Goal: Communication & Community: Ask a question

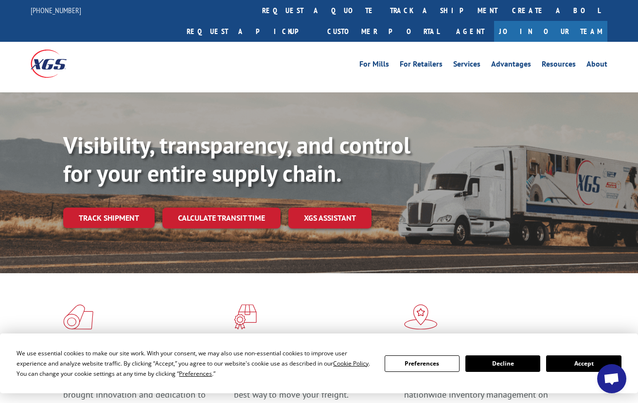
click at [576, 362] on button "Accept" at bounding box center [583, 363] width 75 height 17
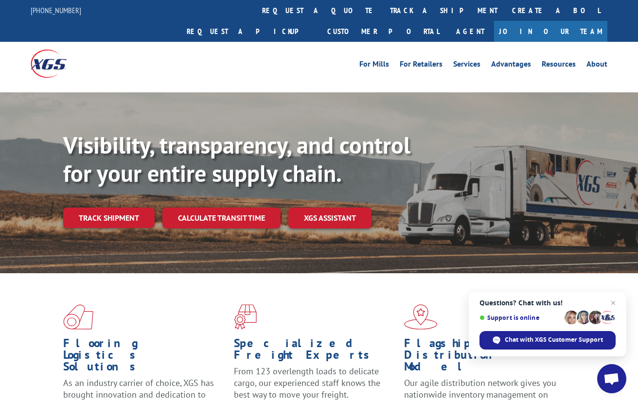
click at [607, 388] on span "Open chat" at bounding box center [611, 378] width 29 height 29
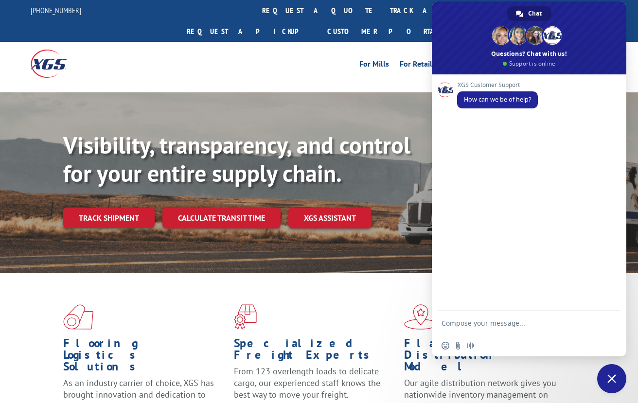
click at [496, 326] on textarea "Compose your message..." at bounding box center [519, 323] width 156 height 24
type textarea "Good morning. May I know what's going on with this 524252184?"
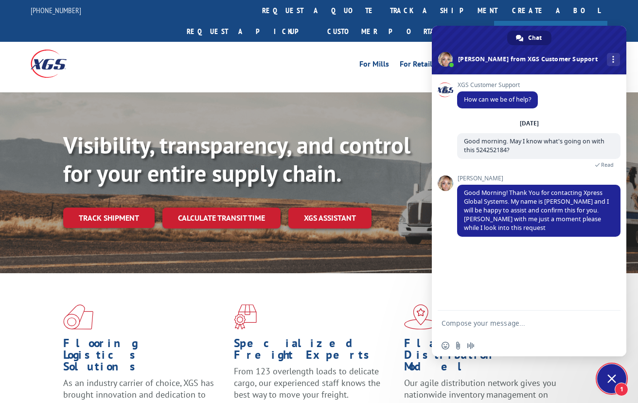
scroll to position [352, 0]
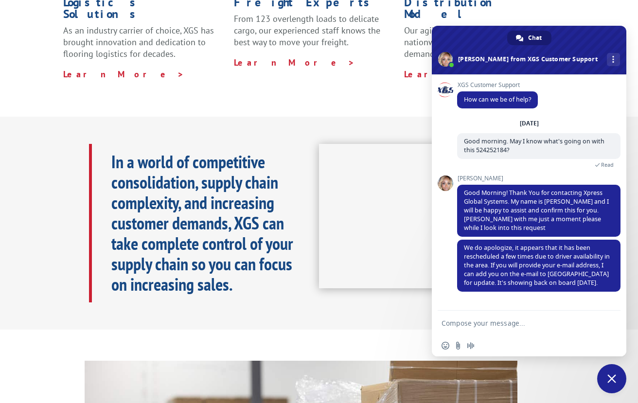
click at [637, 176] on div "In a world of competitive consolidation, supply chain complexity, and increasin…" at bounding box center [319, 223] width 638 height 213
click at [518, 314] on textarea "Compose your message..." at bounding box center [519, 323] width 156 height 24
click at [520, 325] on textarea "Compose your message..." at bounding box center [519, 323] width 156 height 24
type textarea "Thank you"
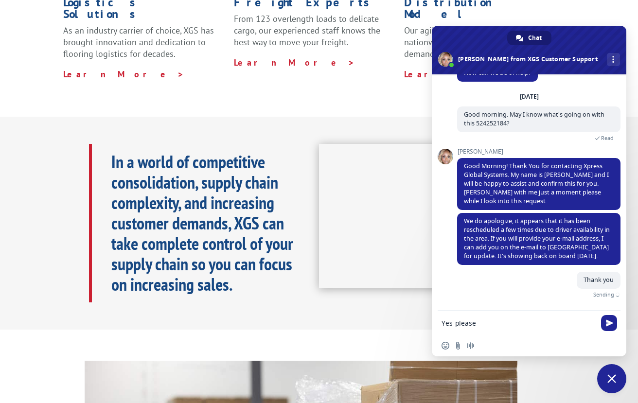
type textarea "Yes please"
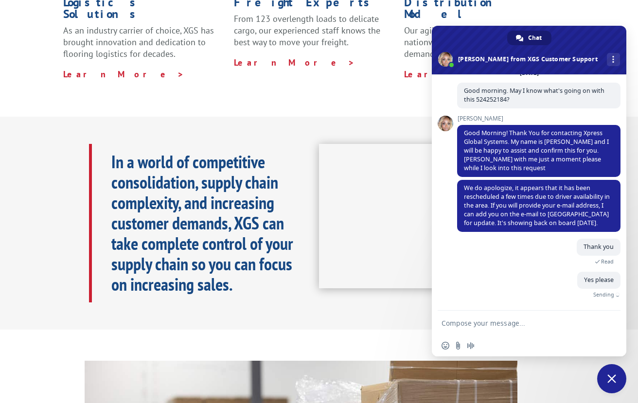
scroll to position [44, 0]
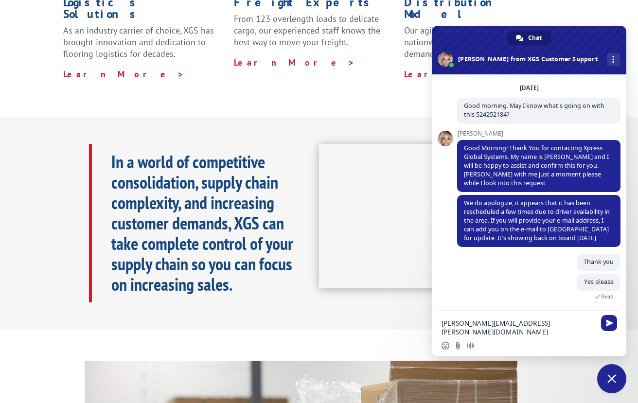
click at [515, 325] on textarea "[PERSON_NAME][EMAIL_ADDRESS][PERSON_NAME][DOMAIN_NAME]" at bounding box center [519, 323] width 156 height 24
type textarea "[PERSON_NAME][EMAIL_ADDRESS][PERSON_NAME][DOMAIN_NAME]"
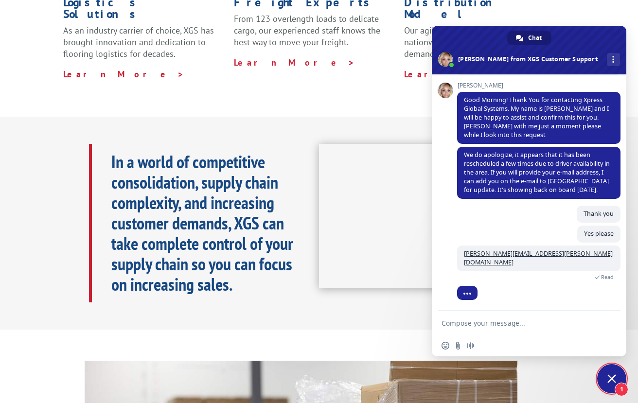
scroll to position [106, 0]
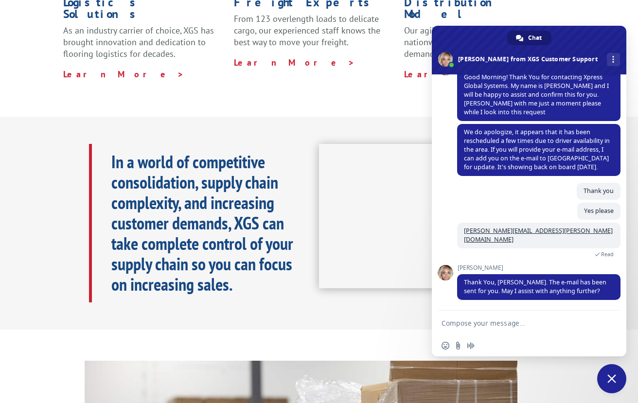
click at [635, 94] on div "Flooring Logistics Solutions As an industry carrier of choice, XGS has brought …" at bounding box center [319, 18] width 638 height 195
